Goal: Find specific page/section: Find specific page/section

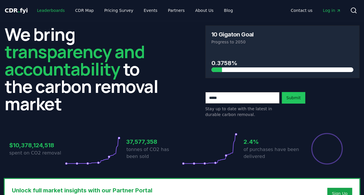
click at [52, 11] on link "Leaderboards" at bounding box center [50, 10] width 37 height 10
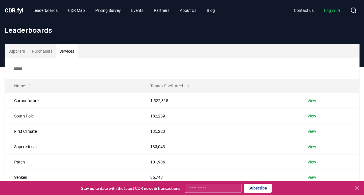
click at [63, 52] on button "Services" at bounding box center [67, 51] width 22 height 14
click at [313, 161] on link "View" at bounding box center [311, 162] width 9 height 6
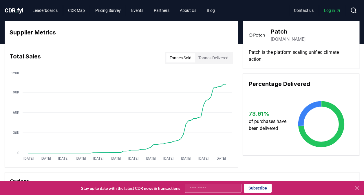
click at [179, 58] on button "Tonnes Sold" at bounding box center [180, 57] width 29 height 9
